Goal: Transaction & Acquisition: Purchase product/service

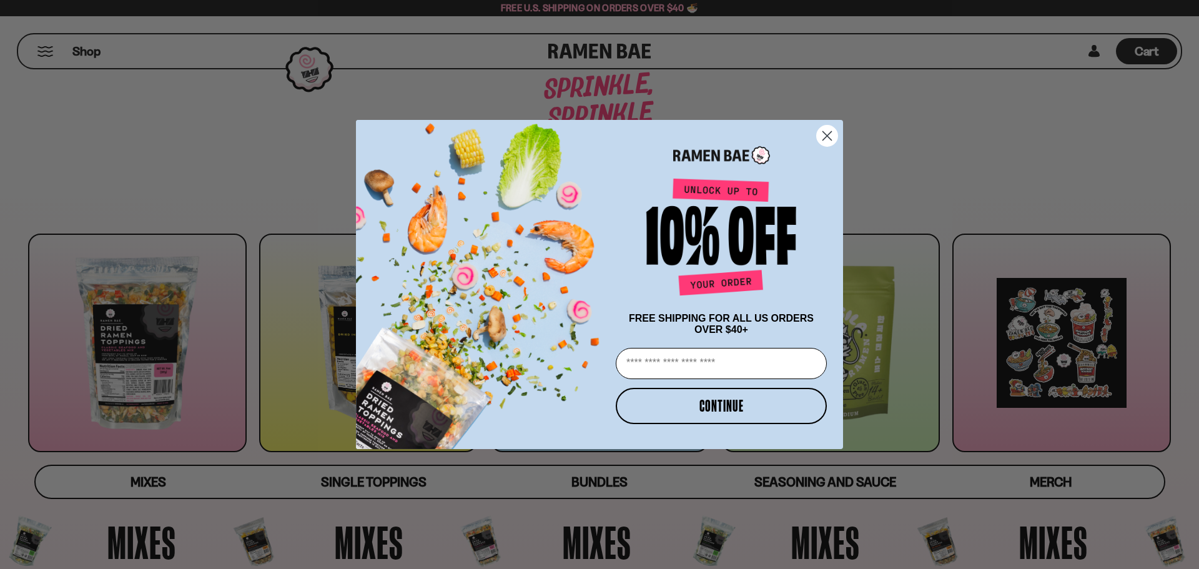
click at [828, 136] on circle "Close dialog" at bounding box center [827, 136] width 21 height 21
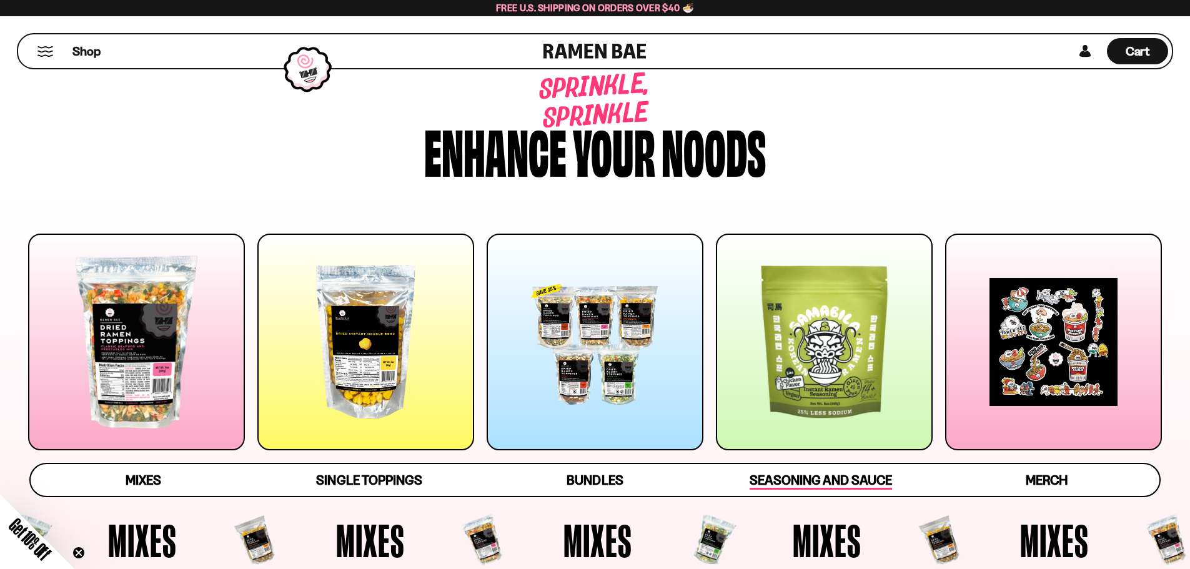
click at [845, 478] on span "Seasoning and Sauce" at bounding box center [821, 480] width 142 height 17
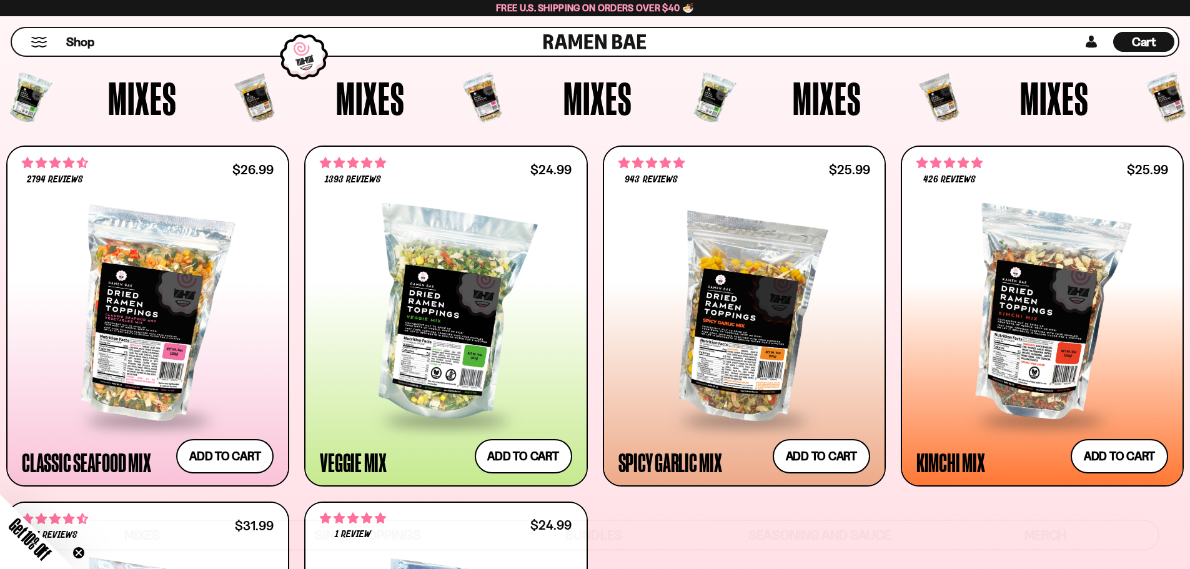
scroll to position [437, 0]
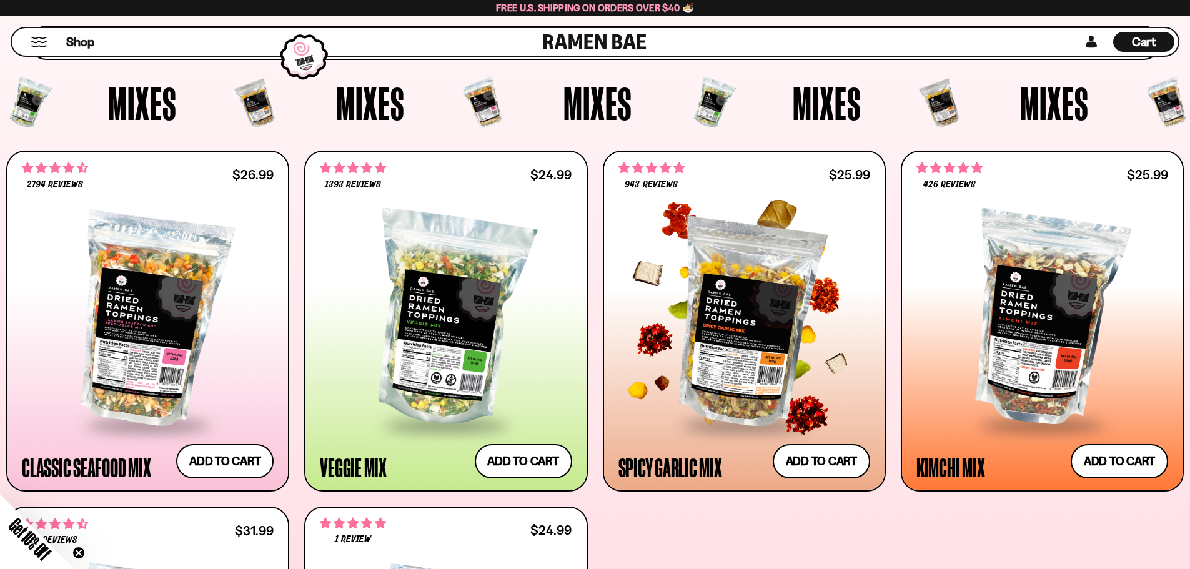
click at [743, 349] on div at bounding box center [744, 319] width 252 height 209
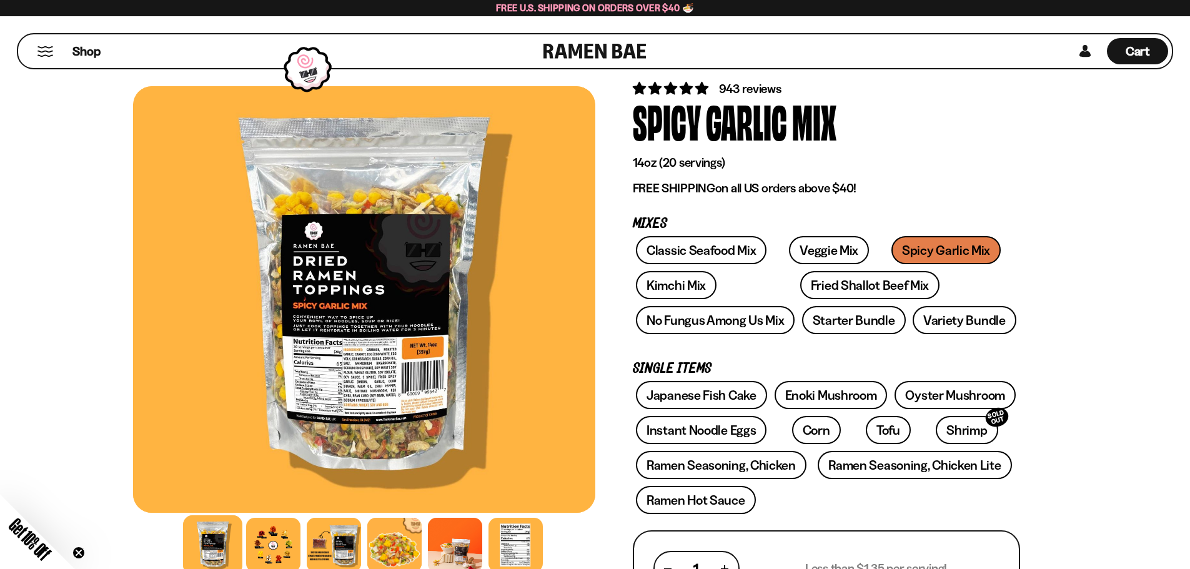
scroll to position [62, 0]
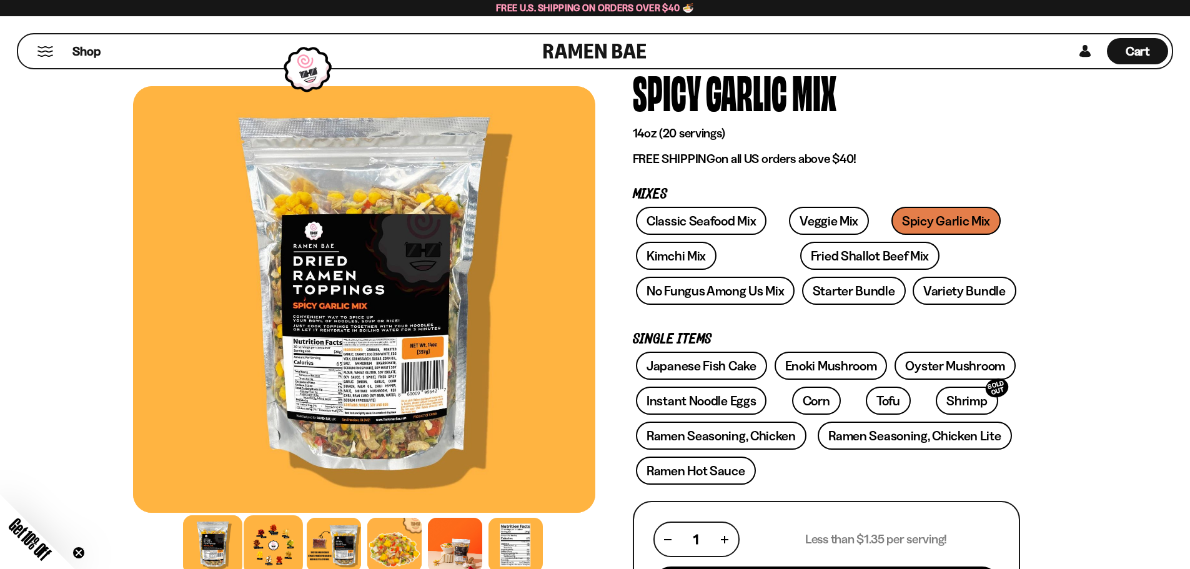
click at [278, 553] on div at bounding box center [273, 544] width 59 height 59
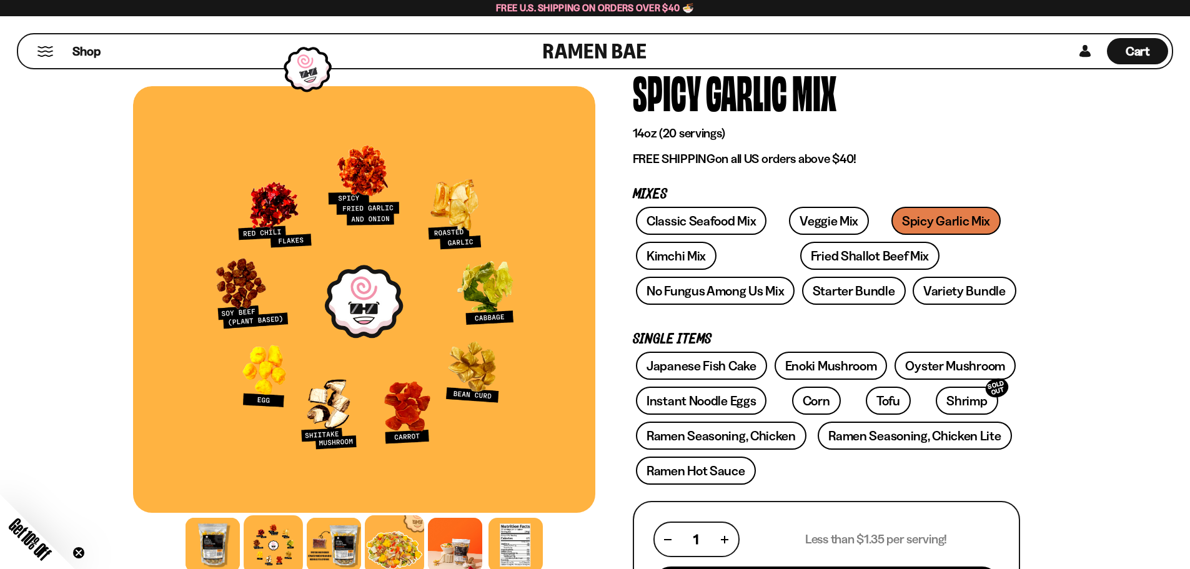
click at [384, 542] on div at bounding box center [394, 544] width 59 height 59
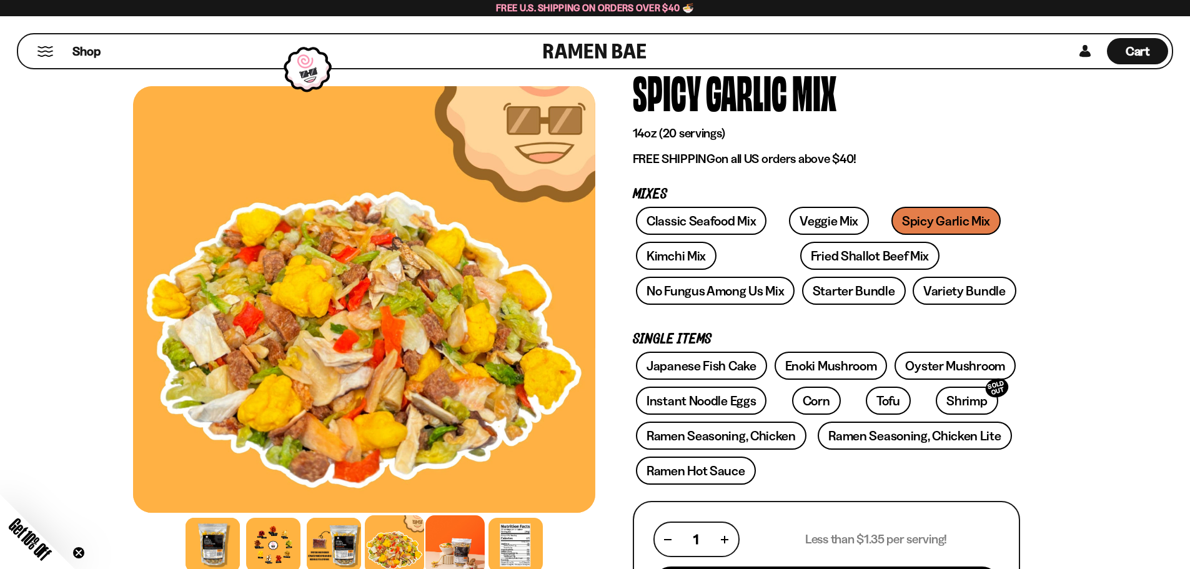
click at [448, 550] on div at bounding box center [454, 544] width 59 height 59
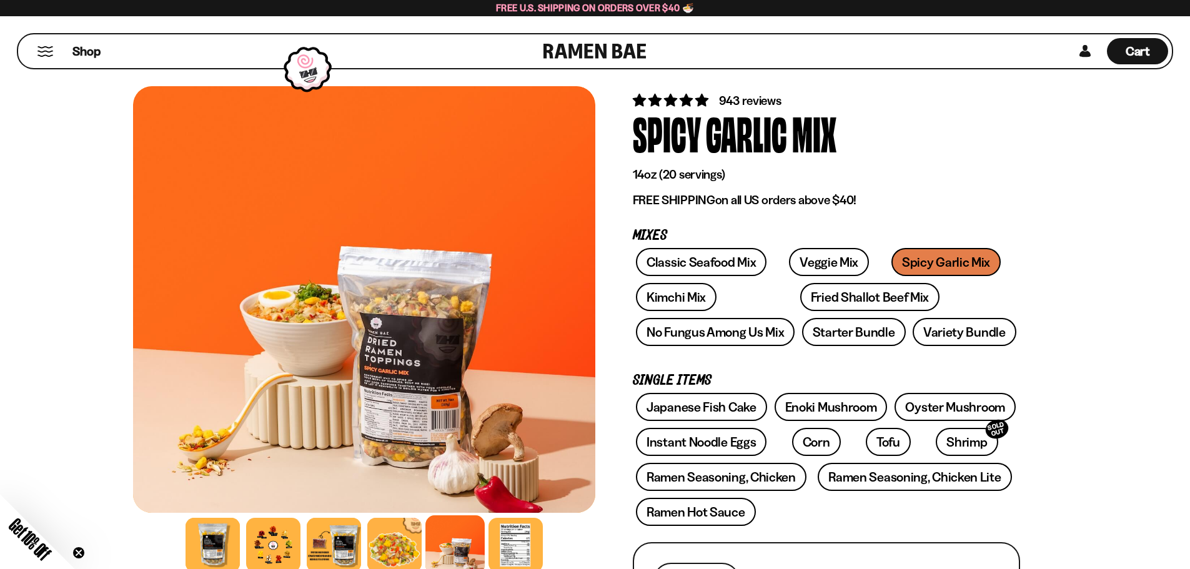
scroll to position [0, 0]
